Goal: Task Accomplishment & Management: Manage account settings

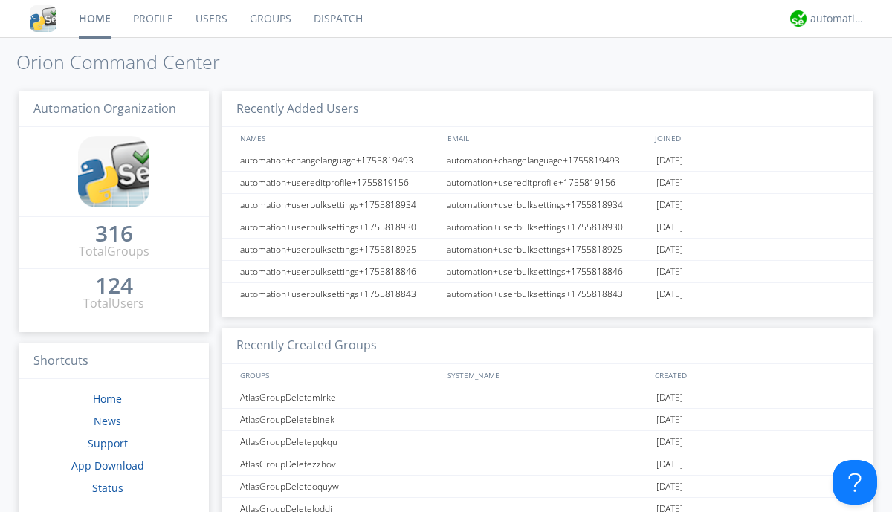
click at [269, 19] on link "Groups" at bounding box center [271, 18] width 64 height 37
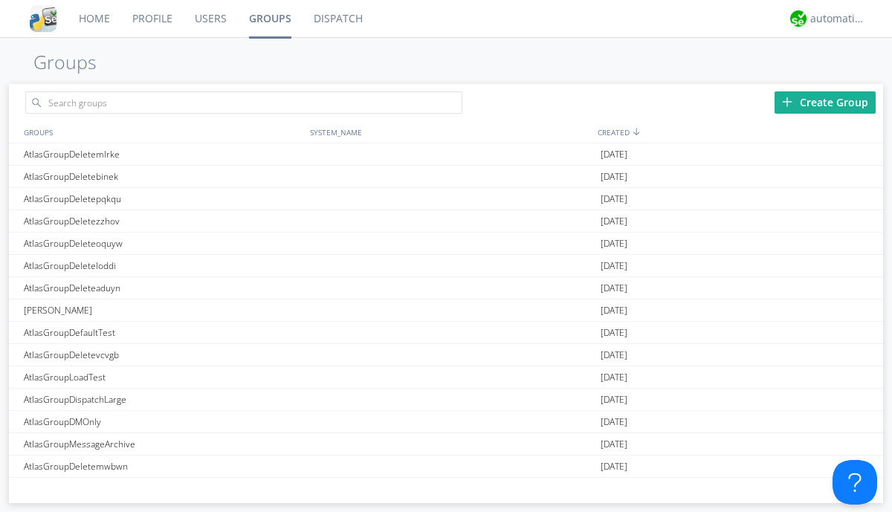
click at [825, 102] on div "Create Group" at bounding box center [824, 102] width 101 height 22
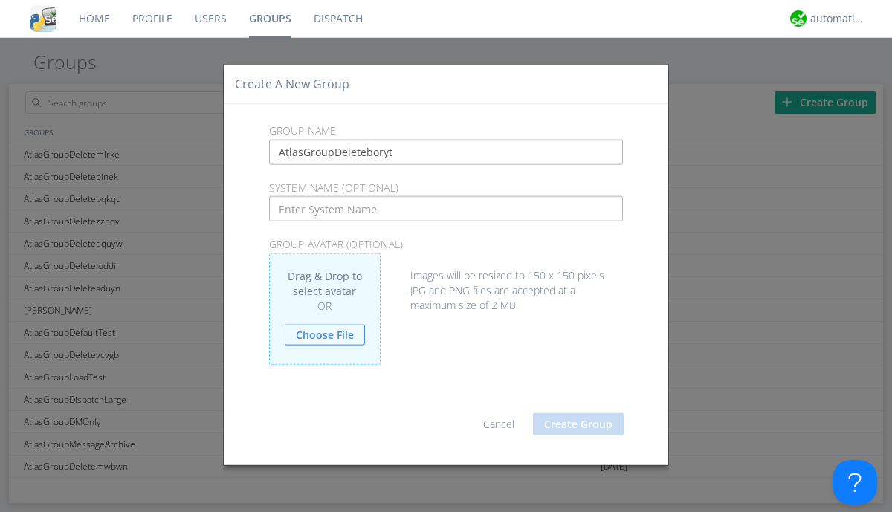
type input "AtlasGroupDeleteboryt"
click at [578, 424] on button "Create Group" at bounding box center [578, 424] width 91 height 22
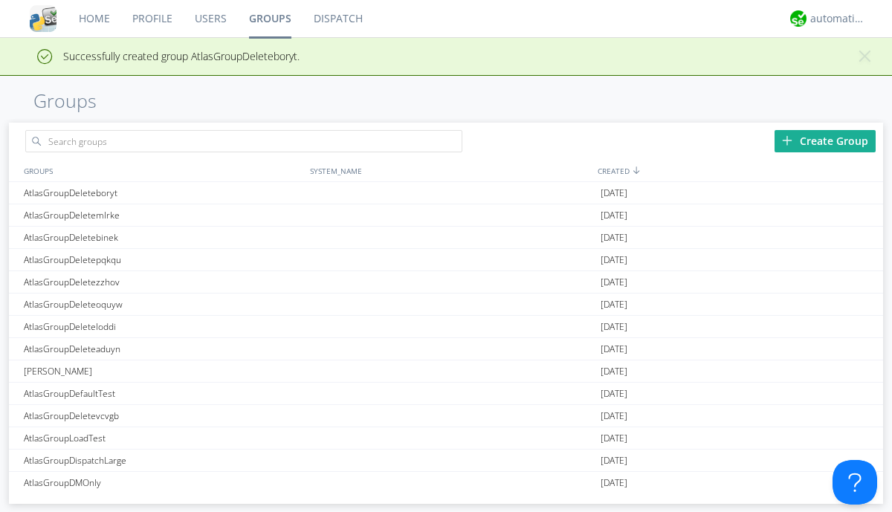
click at [269, 19] on link "Groups" at bounding box center [270, 18] width 65 height 37
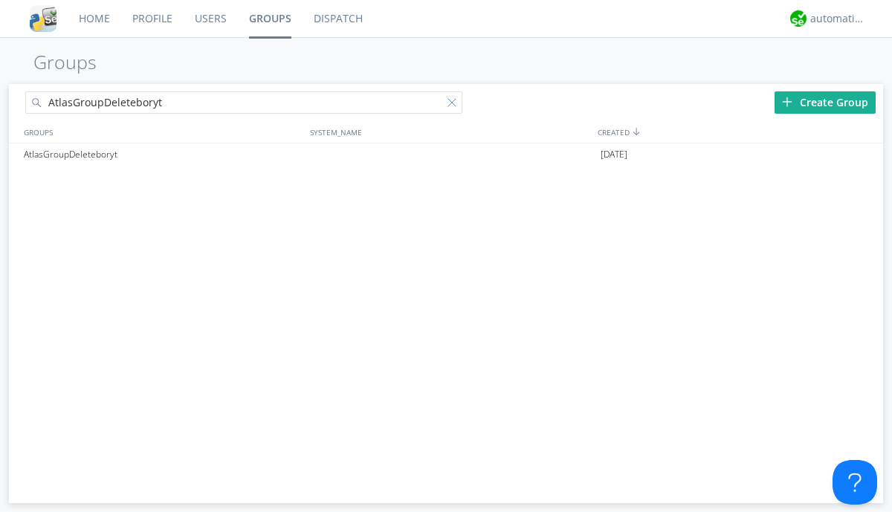
type input "AtlasGroupDeleteboryt"
click at [455, 105] on div at bounding box center [454, 105] width 15 height 15
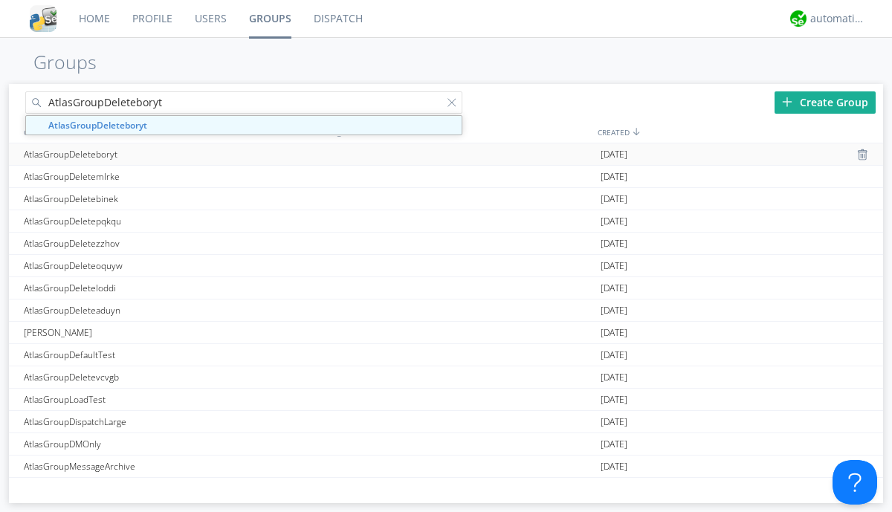
type input "AtlasGroupDeleteboryt"
click at [163, 154] on div "AtlasGroupDeleteboryt" at bounding box center [163, 154] width 286 height 22
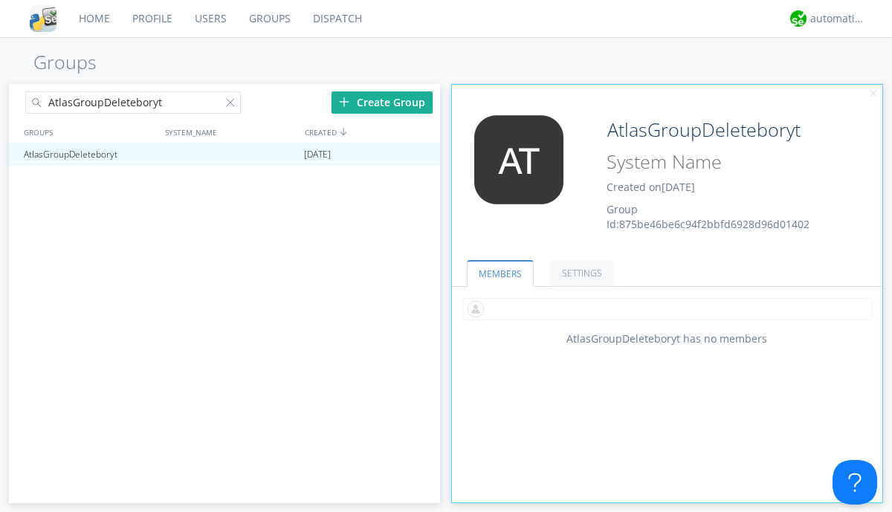
click at [667, 308] on input "text" at bounding box center [667, 309] width 410 height 22
type input "automation+atlas0002"
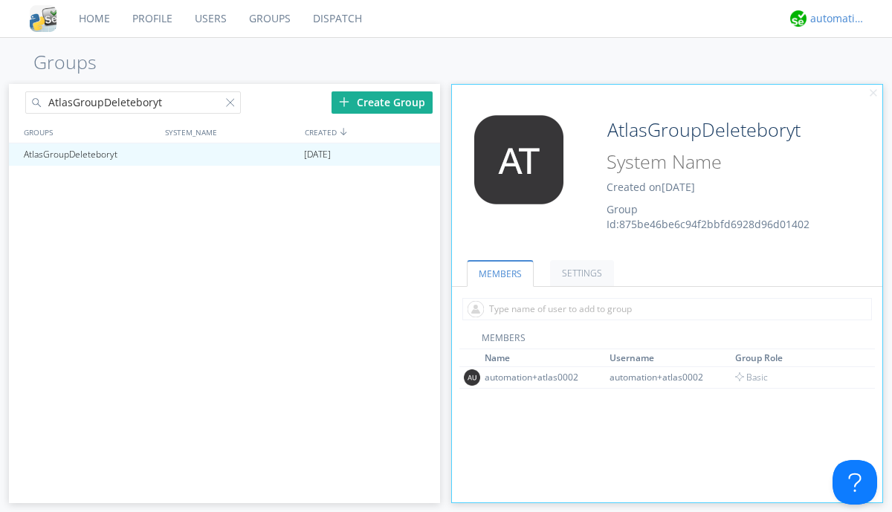
click at [834, 19] on div "automation+atlas" at bounding box center [838, 18] width 56 height 15
